Goal: Information Seeking & Learning: Learn about a topic

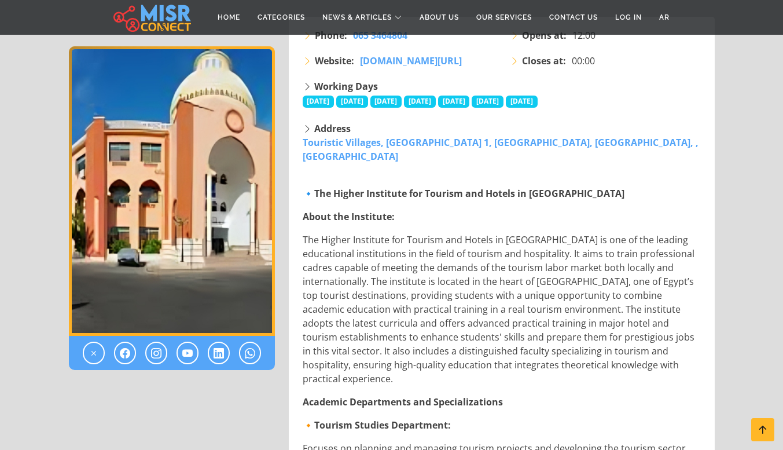
scroll to position [324, 0]
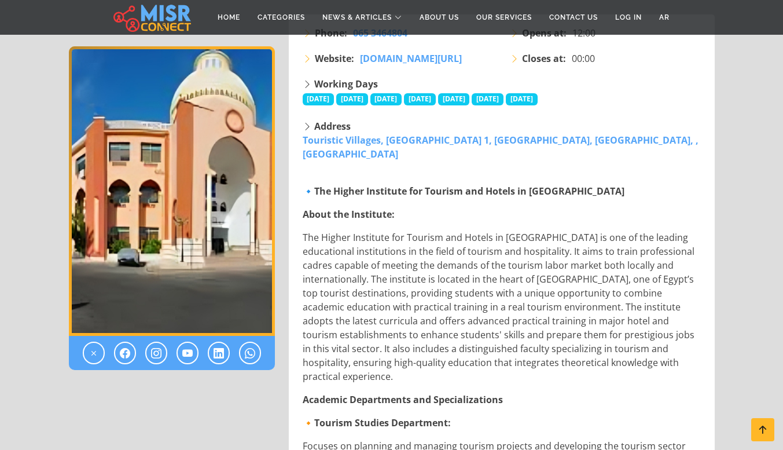
click at [345, 230] on p "The Higher Institute for Tourism and Hotels in [GEOGRAPHIC_DATA] is one of the …" at bounding box center [503, 306] width 400 height 153
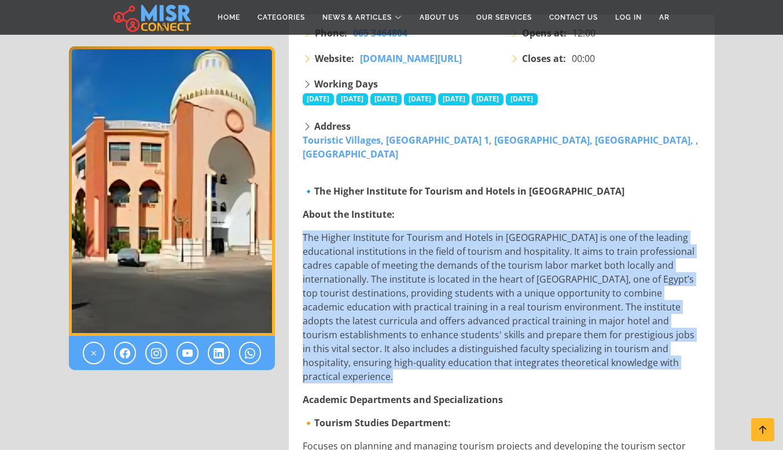
click at [345, 230] on p "The Higher Institute for Tourism and Hotels in [GEOGRAPHIC_DATA] is one of the …" at bounding box center [503, 306] width 400 height 153
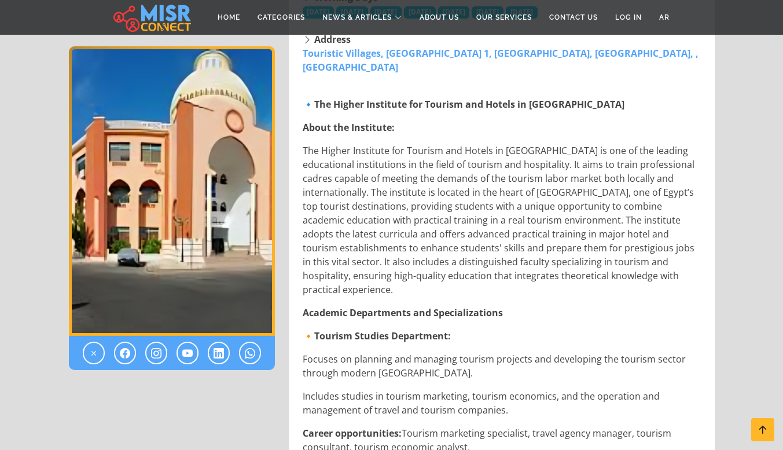
scroll to position [416, 0]
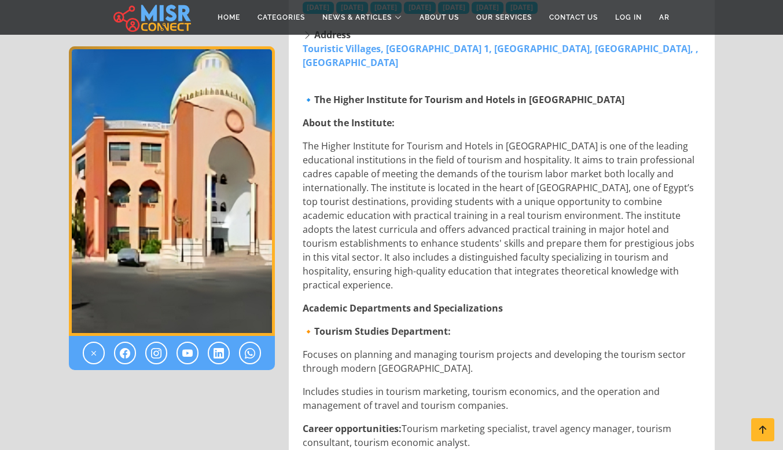
click at [373, 146] on p "The Higher Institute for Tourism and Hotels in [GEOGRAPHIC_DATA] is one of the …" at bounding box center [503, 215] width 400 height 153
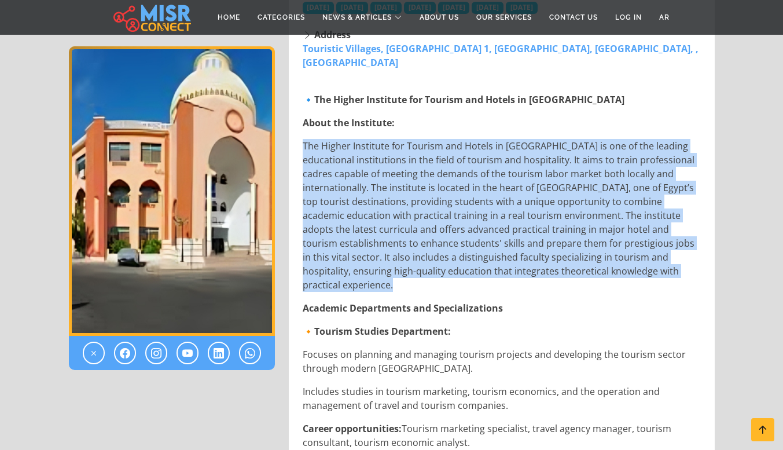
click at [373, 146] on p "The Higher Institute for Tourism and Hotels in [GEOGRAPHIC_DATA] is one of the …" at bounding box center [503, 215] width 400 height 153
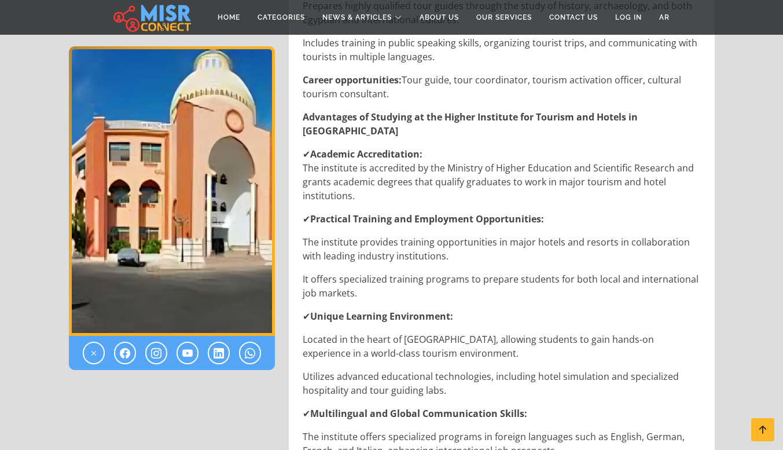
scroll to position [1038, 0]
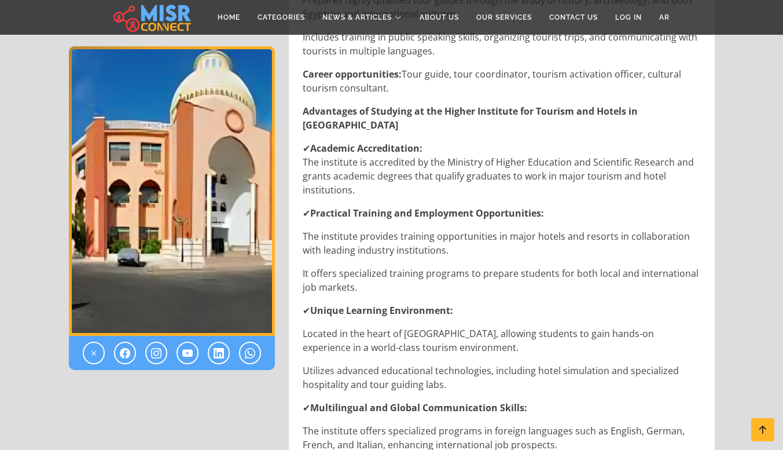
click at [375, 141] on p "✔ Academic Accreditation: The institute is accredited by the Ministry of Higher…" at bounding box center [503, 169] width 400 height 56
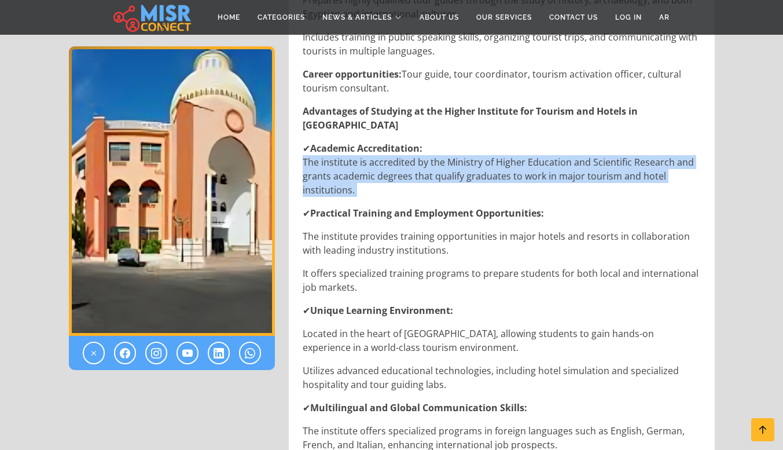
click at [375, 141] on p "✔ Academic Accreditation: The institute is accredited by the Ministry of Higher…" at bounding box center [503, 169] width 400 height 56
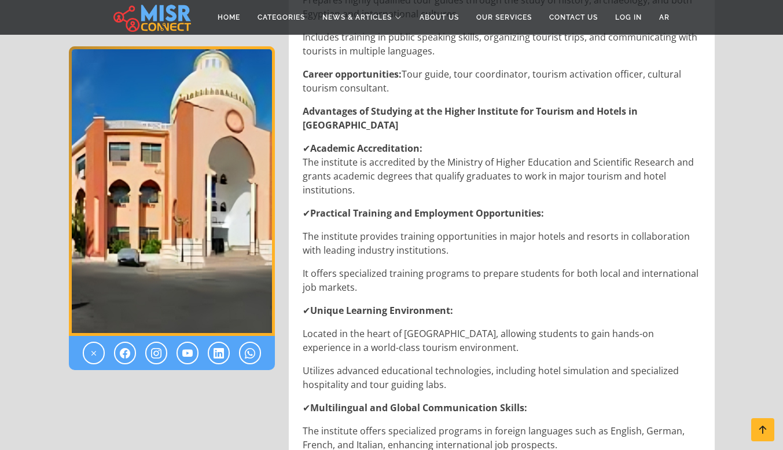
click at [378, 207] on strong "Practical Training and Employment Opportunities:" at bounding box center [427, 213] width 234 height 13
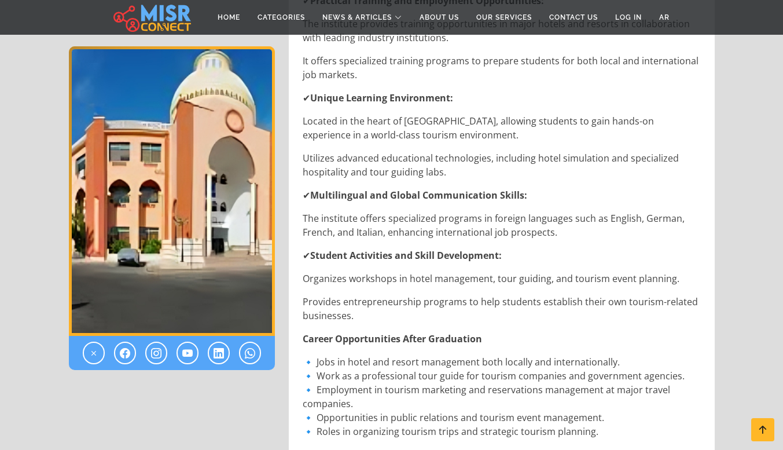
scroll to position [1254, 0]
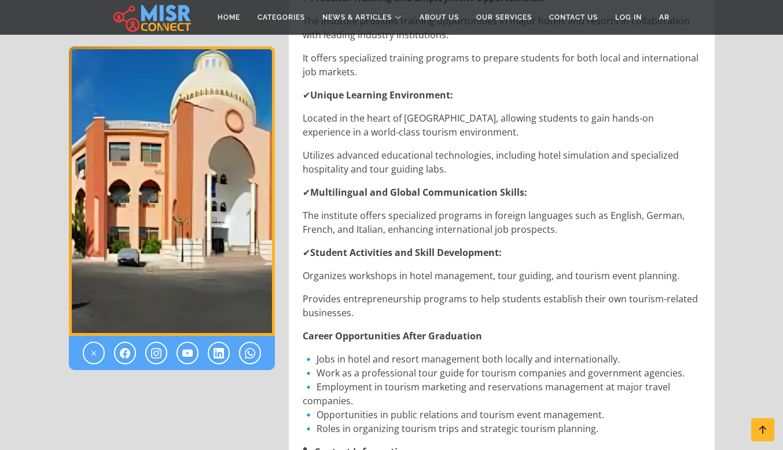
click at [375, 208] on p "The institute offers specialized programs in foreign languages such as English,…" at bounding box center [503, 222] width 400 height 28
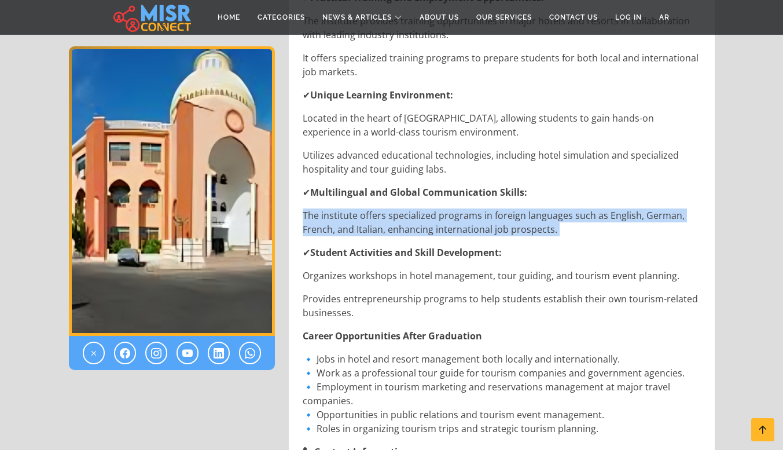
click at [375, 208] on p "The institute offers specialized programs in foreign languages such as English,…" at bounding box center [503, 222] width 400 height 28
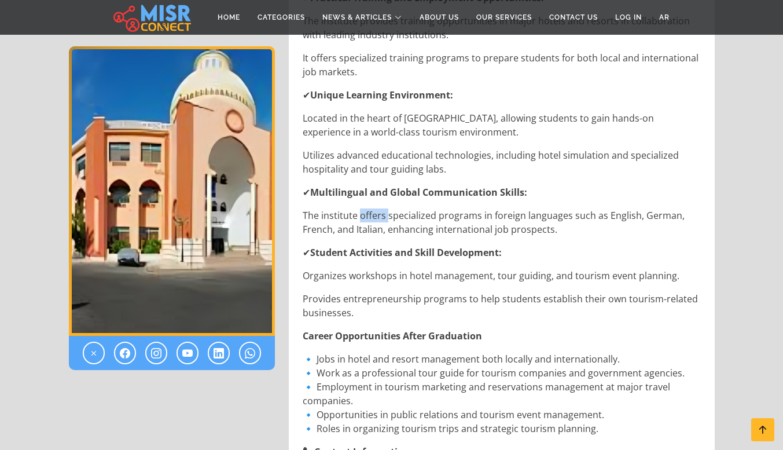
click at [375, 208] on p "The institute offers specialized programs in foreign languages such as English,…" at bounding box center [503, 222] width 400 height 28
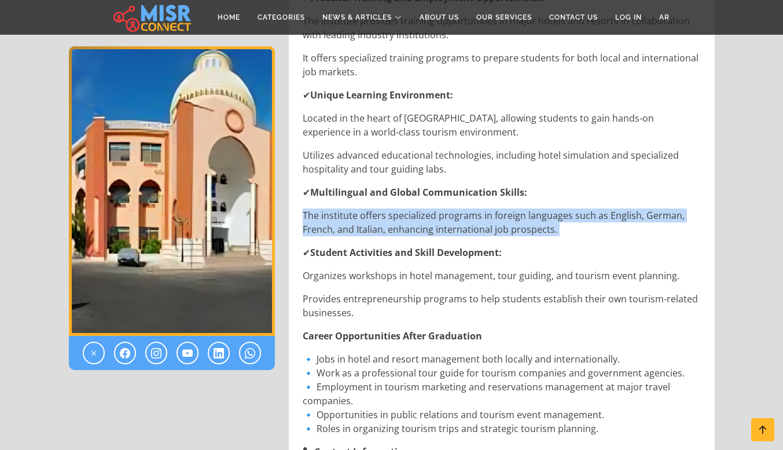
click at [375, 208] on p "The institute offers specialized programs in foreign languages such as English,…" at bounding box center [503, 222] width 400 height 28
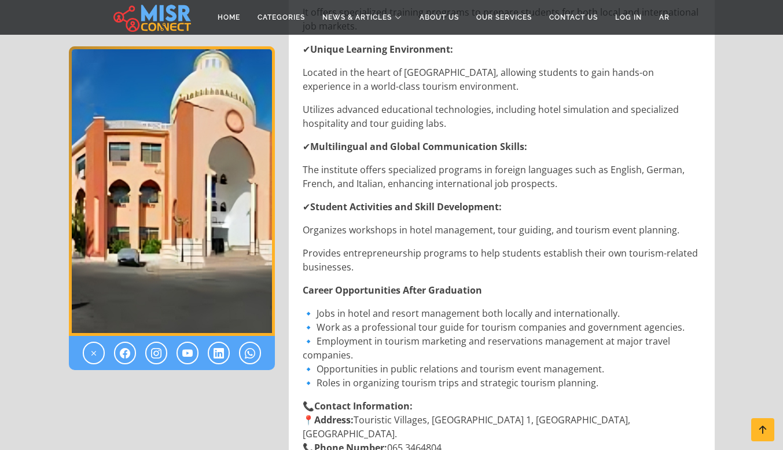
scroll to position [1300, 0]
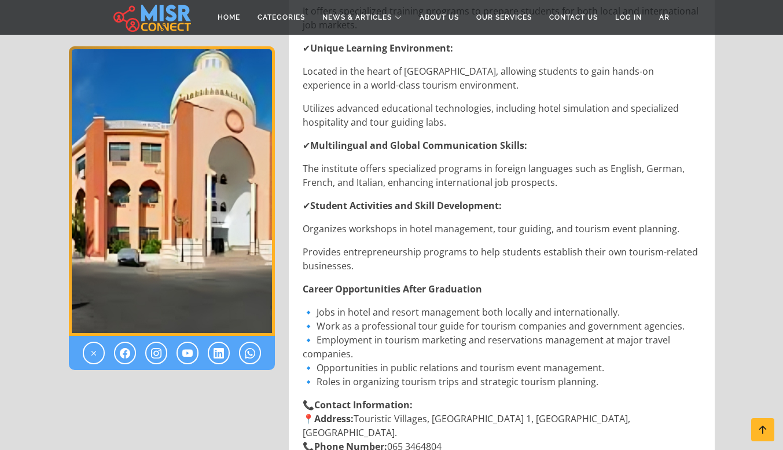
click at [373, 161] on p "The institute offers specialized programs in foreign languages such as English,…" at bounding box center [503, 175] width 400 height 28
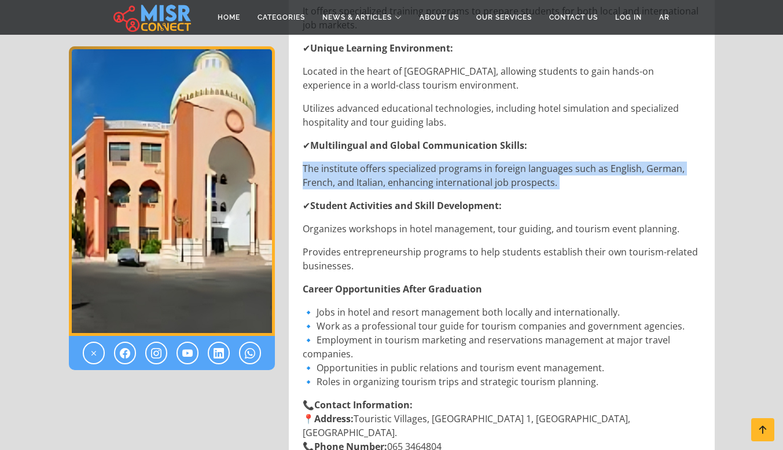
click at [373, 161] on p "The institute offers specialized programs in foreign languages such as English,…" at bounding box center [503, 175] width 400 height 28
copy div "The institute offers specialized programs in foreign languages such as English,…"
click at [373, 161] on p "The institute offers specialized programs in foreign languages such as English,…" at bounding box center [503, 175] width 400 height 28
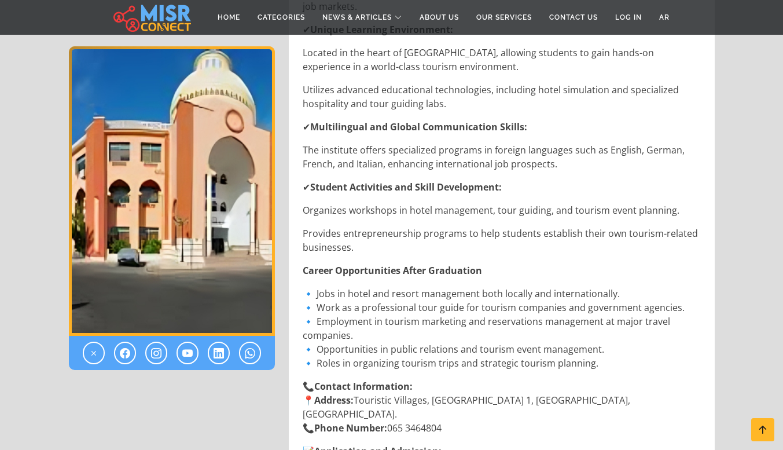
scroll to position [1320, 0]
click at [366, 142] on p "The institute offers specialized programs in foreign languages such as English,…" at bounding box center [503, 156] width 400 height 28
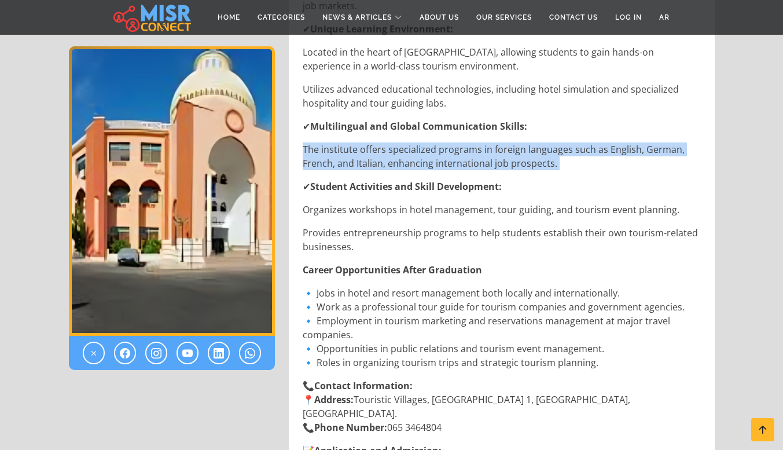
click at [366, 142] on p "The institute offers specialized programs in foreign languages such as English,…" at bounding box center [503, 156] width 400 height 28
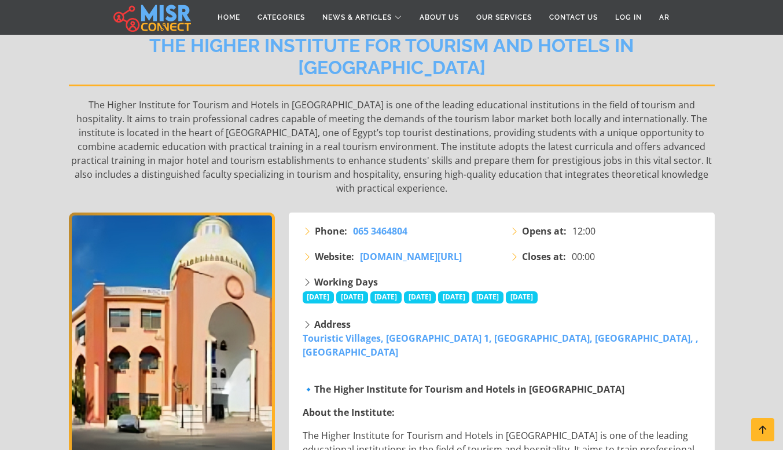
scroll to position [126, 0]
